Goal: Information Seeking & Learning: Learn about a topic

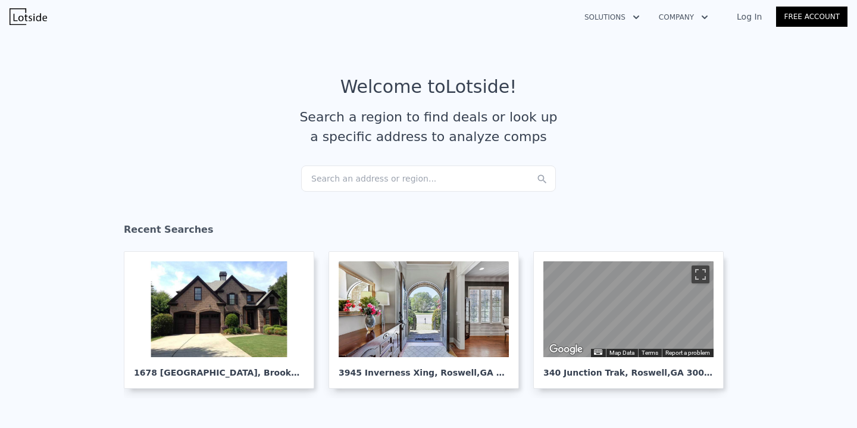
click at [359, 176] on div "Search an address or region..." at bounding box center [428, 178] width 255 height 26
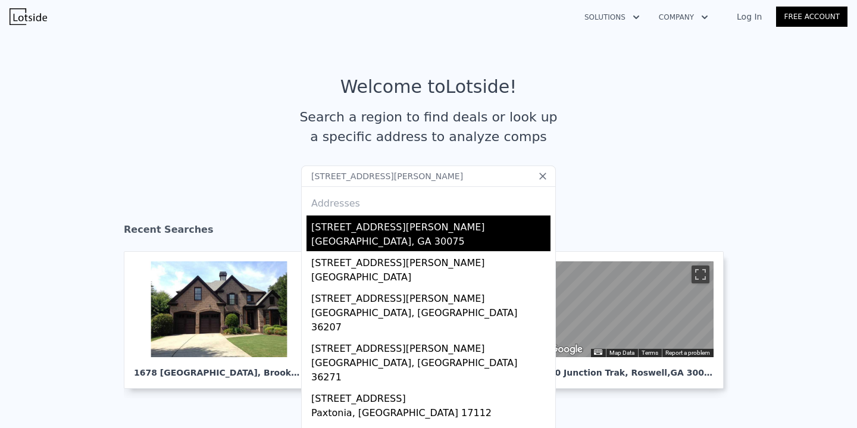
type input "[STREET_ADDRESS][PERSON_NAME]"
click at [338, 228] on div "[STREET_ADDRESS][PERSON_NAME]" at bounding box center [430, 224] width 239 height 19
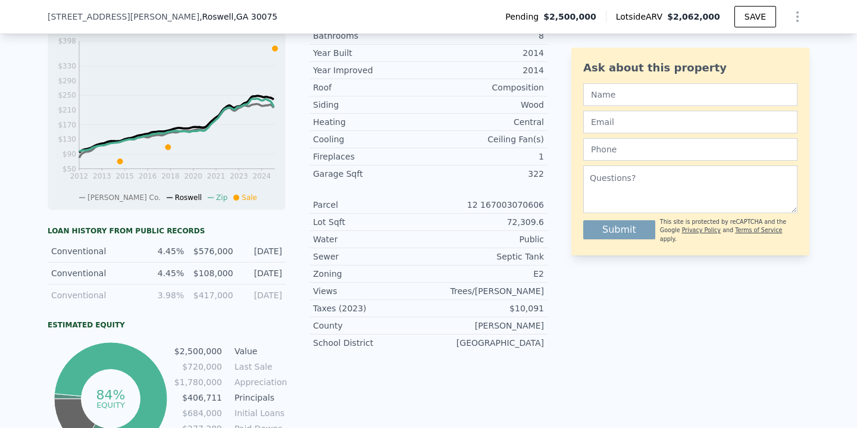
scroll to position [485, 0]
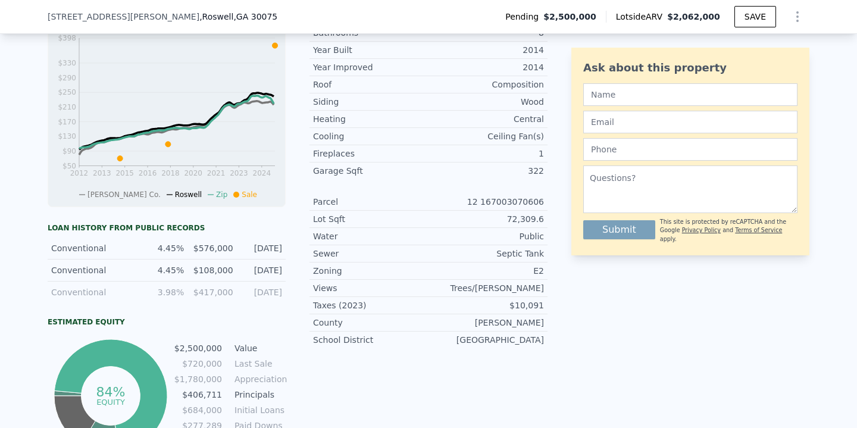
drag, startPoint x: 157, startPoint y: 249, endPoint x: 265, endPoint y: 256, distance: 107.9
click at [265, 257] on div "Conventional 4.45% $576,000 [DATE]" at bounding box center [167, 248] width 238 height 22
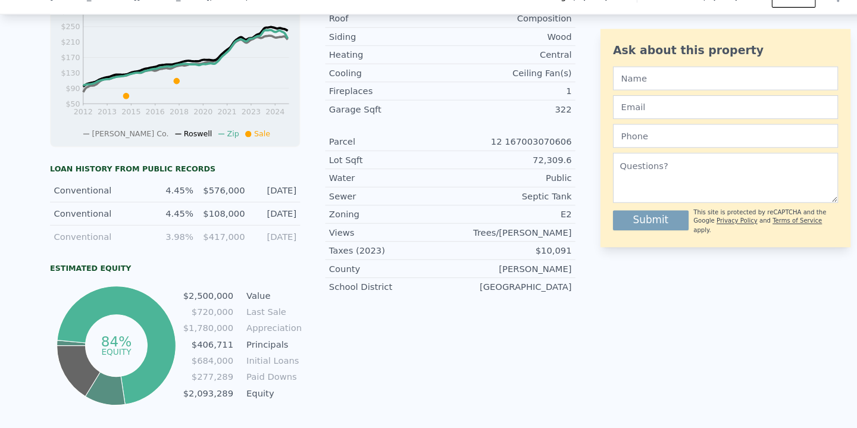
scroll to position [0, 0]
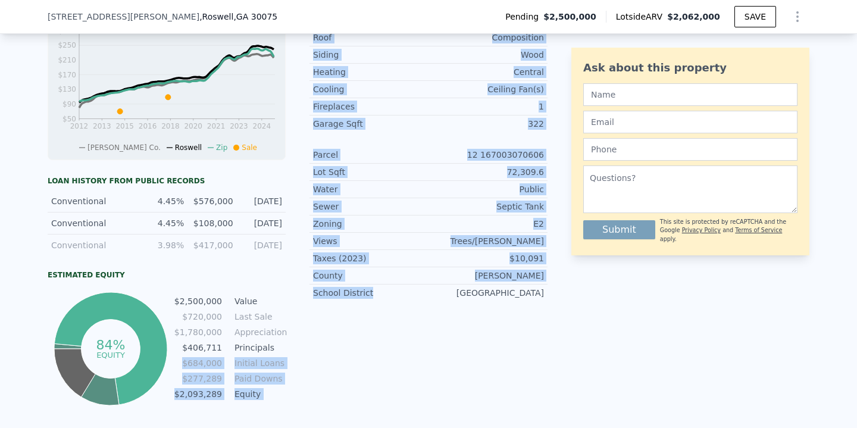
drag, startPoint x: 186, startPoint y: 360, endPoint x: 314, endPoint y: 359, distance: 128.5
click at [314, 359] on div "LISTING & SALE HISTORY Pending $ 2,500,000 [DATE] Listed 1 $ 2,500,000 [DATE] S…" at bounding box center [298, 105] width 500 height 606
click at [307, 359] on div "LISTING & SALE HISTORY Pending $ 2,500,000 [DATE] Listed 1 $ 2,500,000 [DATE] S…" at bounding box center [298, 105] width 500 height 606
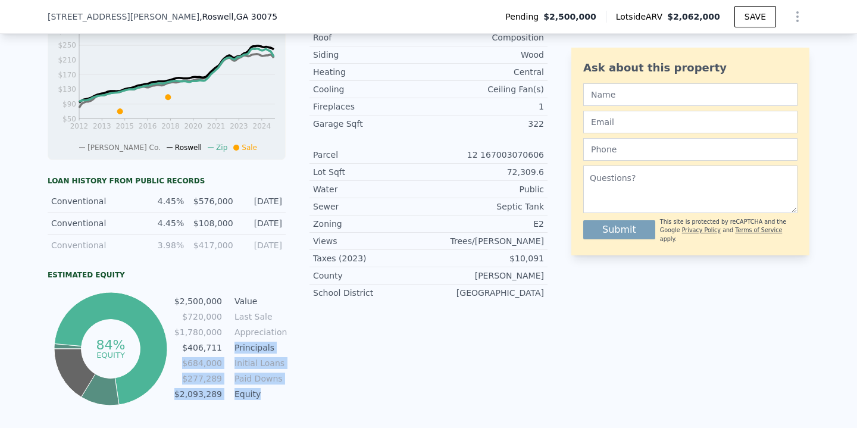
drag, startPoint x: 234, startPoint y: 350, endPoint x: 271, endPoint y: 389, distance: 54.3
click at [271, 390] on tbody "$2,500,000 Value $720,000 Last Sale $1,780,000 Appreciation $406,711 Principals…" at bounding box center [230, 348] width 112 height 108
click at [271, 389] on td "Equity" at bounding box center [259, 393] width 54 height 13
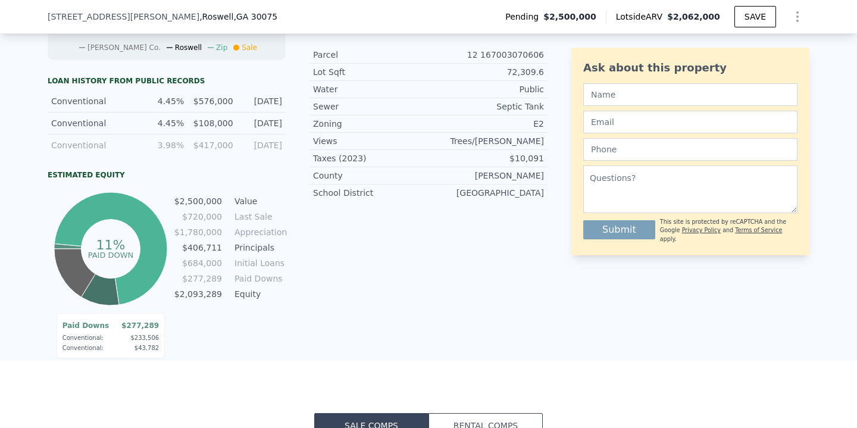
scroll to position [635, 0]
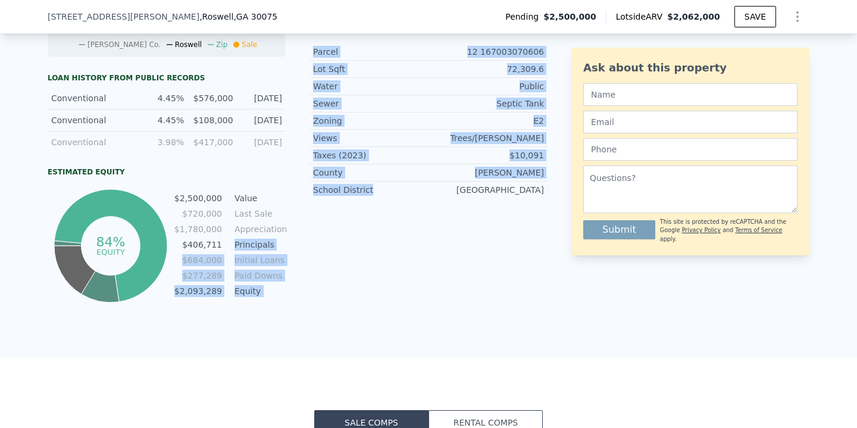
drag, startPoint x: 235, startPoint y: 245, endPoint x: 300, endPoint y: 246, distance: 64.8
click at [300, 246] on div "LISTING & SALE HISTORY Pending $ 2,500,000 [DATE] Listed 1 $ 2,500,000 [DATE] S…" at bounding box center [298, 2] width 500 height 606
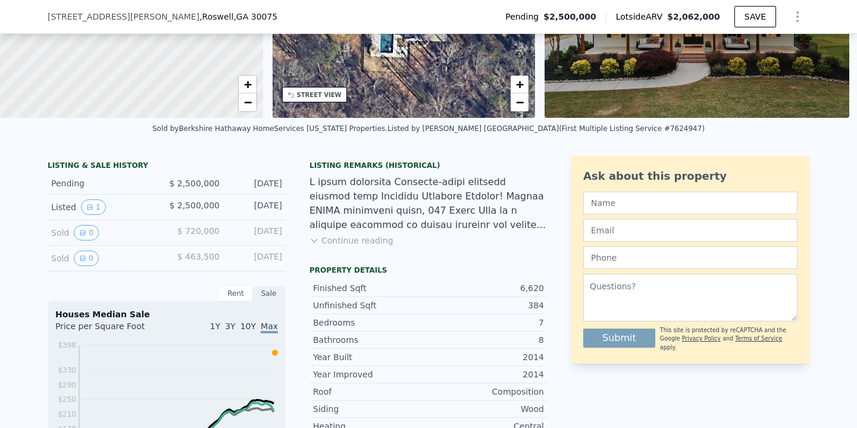
scroll to position [0, 0]
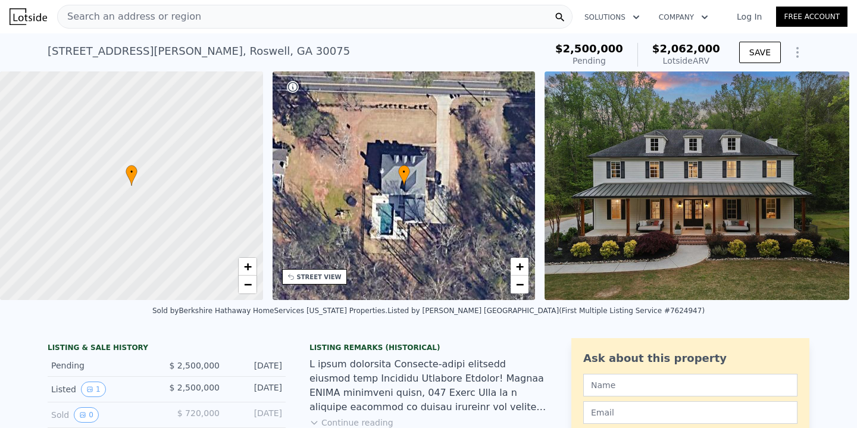
click at [160, 15] on span "Search an address or region" at bounding box center [129, 17] width 143 height 14
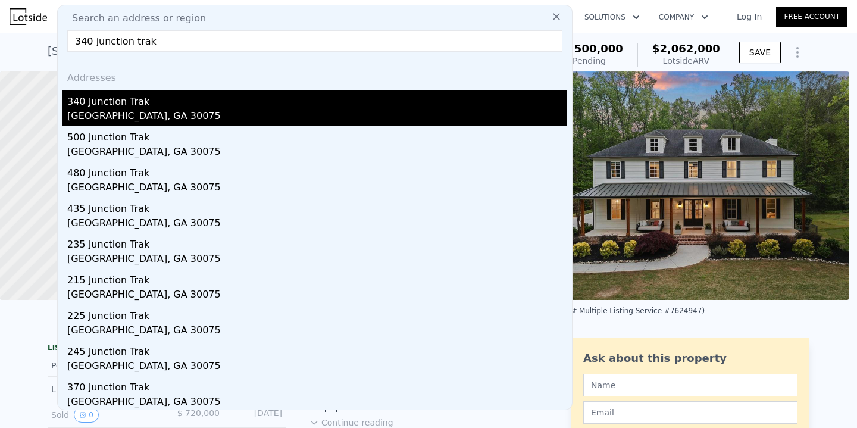
type input "340 junction trak"
click at [114, 96] on div "340 Junction Trak" at bounding box center [317, 99] width 500 height 19
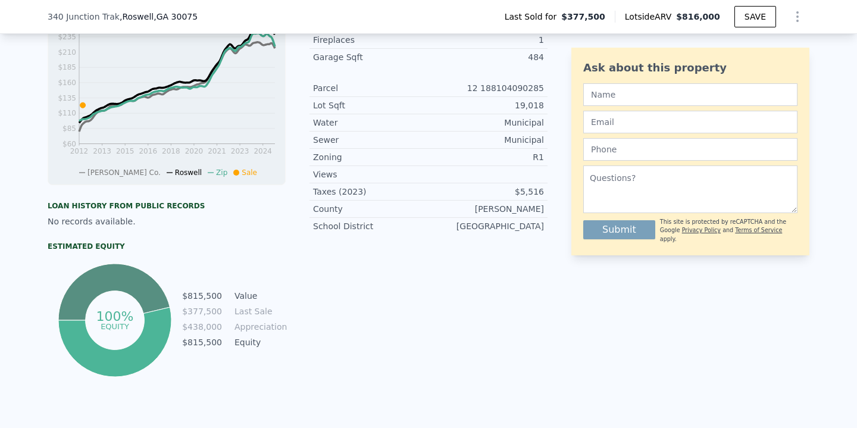
scroll to position [432, 0]
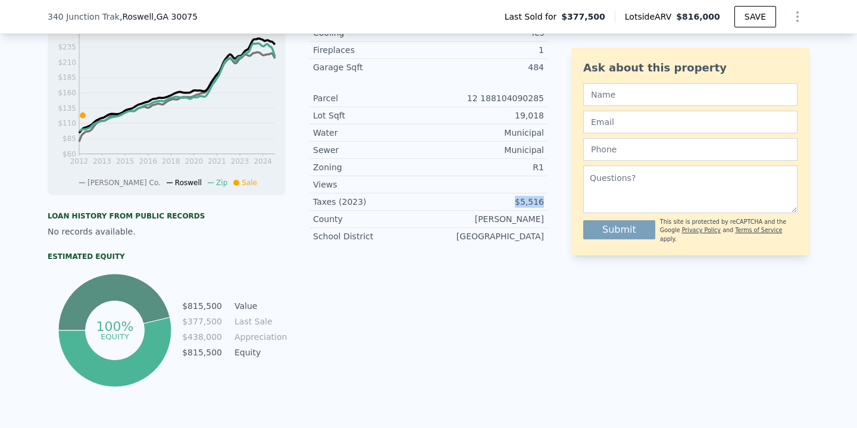
drag, startPoint x: 520, startPoint y: 200, endPoint x: 544, endPoint y: 201, distance: 23.8
click at [544, 201] on div "Taxes (2023) $5,516" at bounding box center [428, 201] width 238 height 17
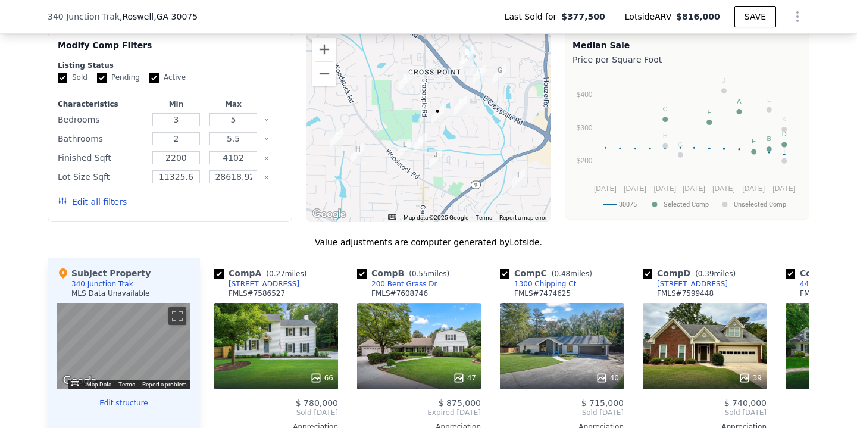
scroll to position [895, 0]
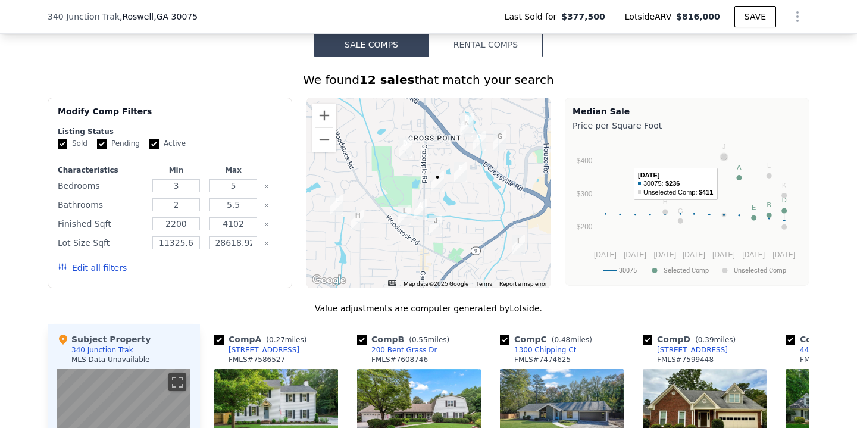
click at [724, 156] on circle "A chart." at bounding box center [723, 156] width 5 height 5
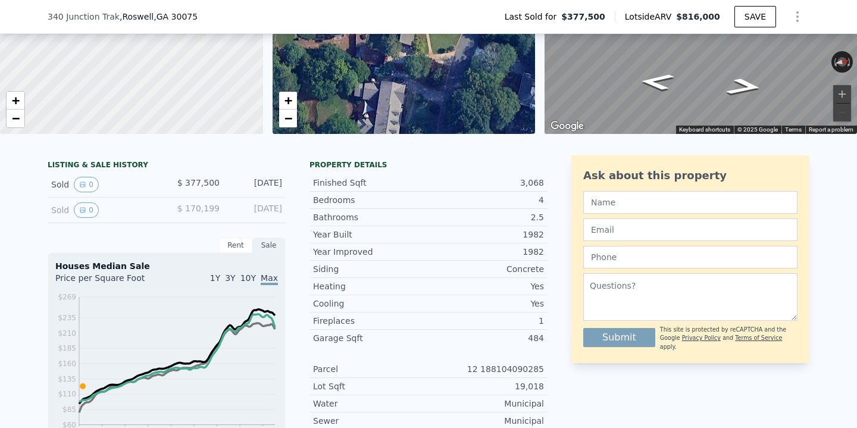
scroll to position [164, 0]
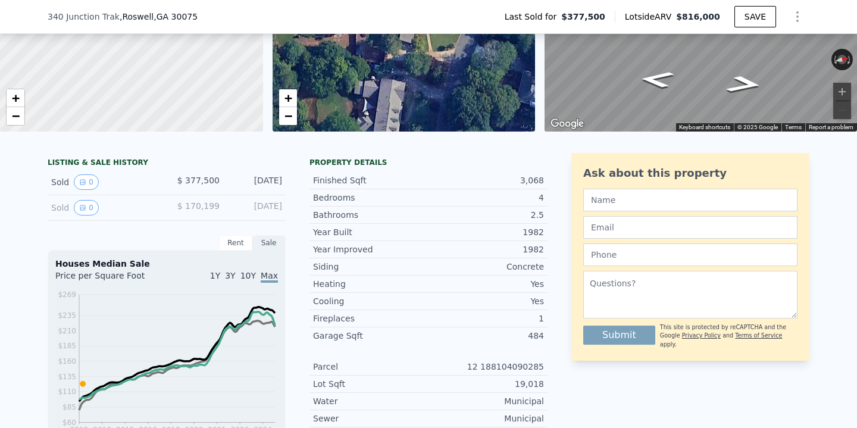
click at [510, 212] on div "2.5" at bounding box center [485, 215] width 115 height 12
click at [242, 246] on div "Rent" at bounding box center [235, 242] width 33 height 15
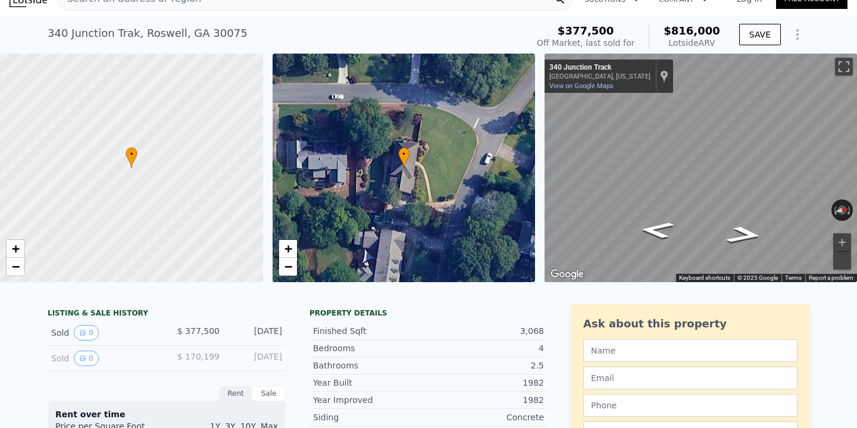
scroll to position [0, 0]
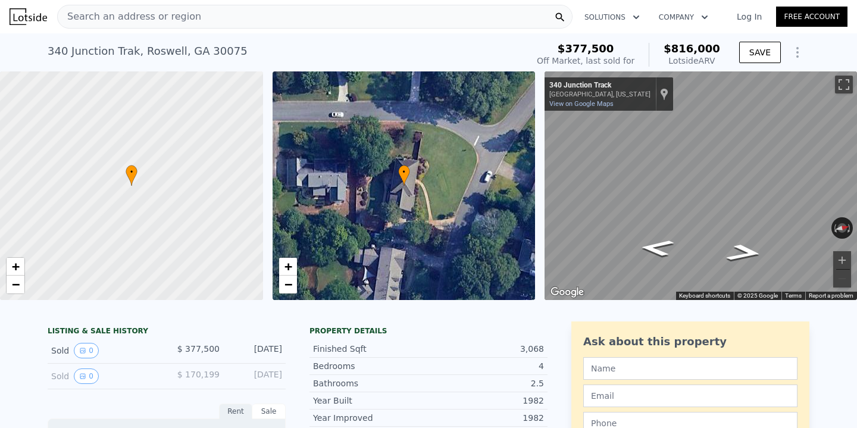
click at [799, 50] on icon "Show Options" at bounding box center [797, 52] width 14 height 14
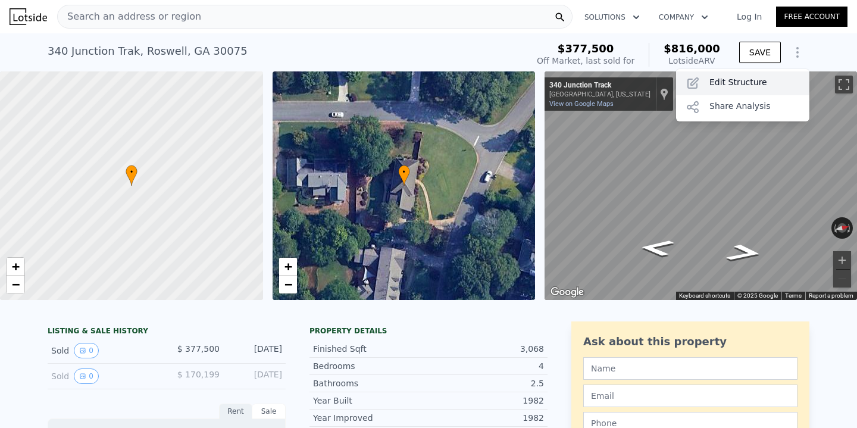
click at [720, 80] on div "Edit Structure" at bounding box center [742, 83] width 133 height 24
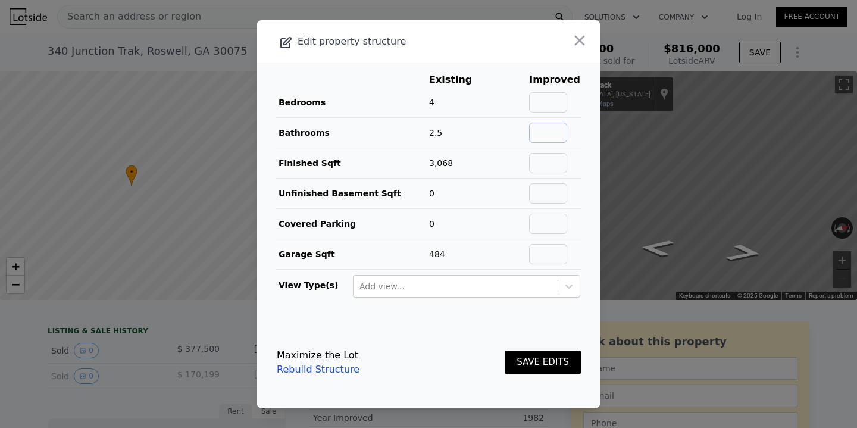
click at [549, 135] on input "text" at bounding box center [548, 133] width 38 height 20
type input "3.5"
click at [490, 233] on td "0" at bounding box center [459, 224] width 62 height 30
click at [538, 360] on button "SAVE EDITS" at bounding box center [542, 361] width 76 height 23
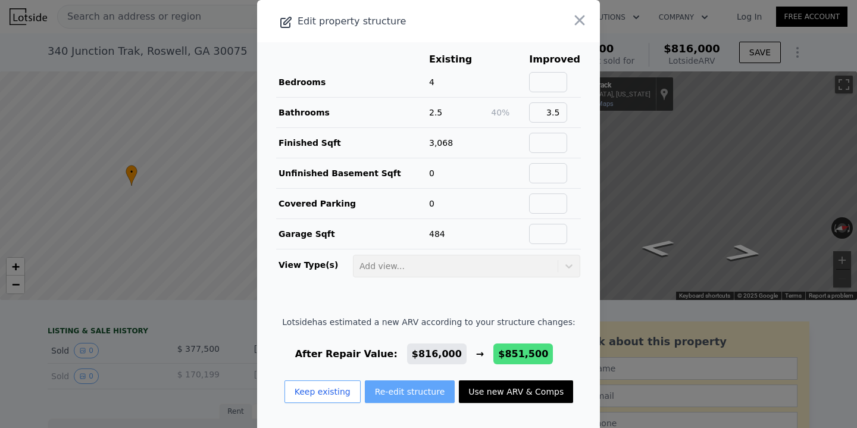
click at [394, 394] on button "Re-edit structure" at bounding box center [410, 391] width 90 height 23
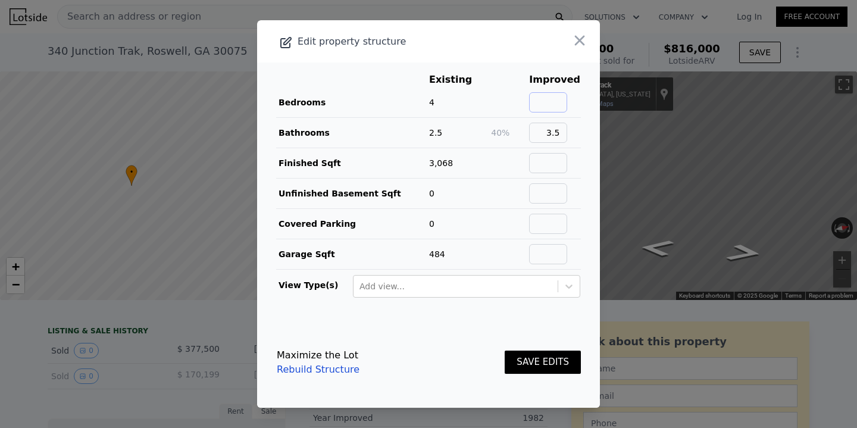
click at [546, 105] on input "text" at bounding box center [548, 102] width 38 height 20
type input "5"
click at [560, 131] on input "3.5" at bounding box center [548, 133] width 38 height 20
type input "4.5"
click at [505, 232] on td at bounding box center [509, 224] width 38 height 30
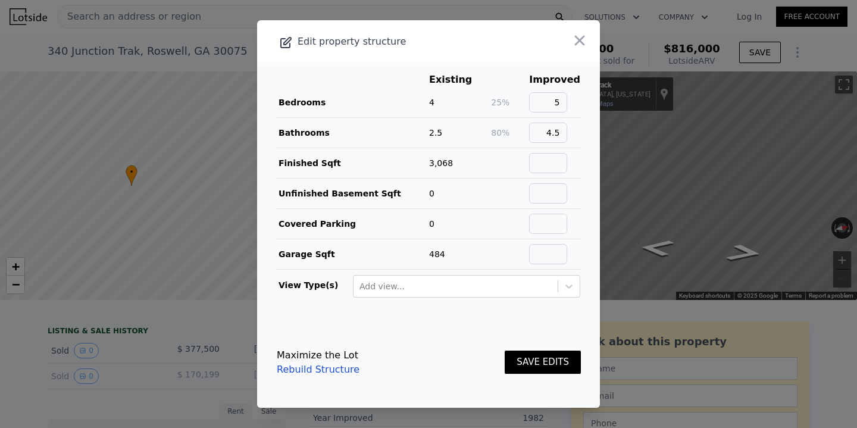
click at [531, 362] on button "SAVE EDITS" at bounding box center [542, 361] width 76 height 23
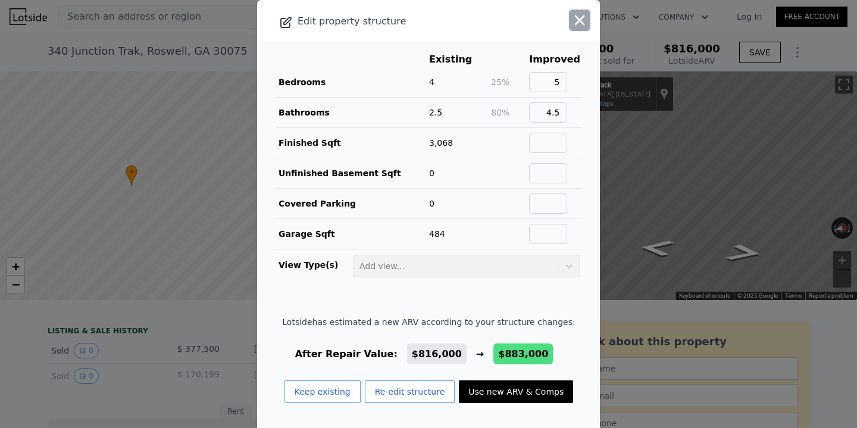
click at [579, 20] on icon "button" at bounding box center [580, 20] width 10 height 10
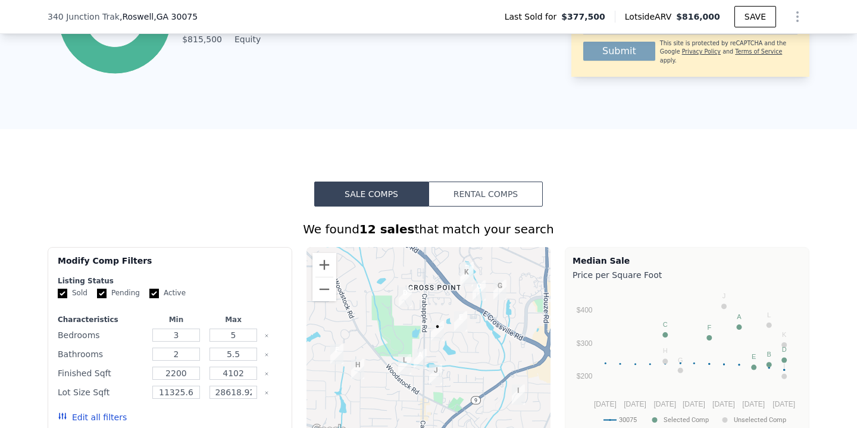
scroll to position [748, 0]
